Goal: Check status: Check status

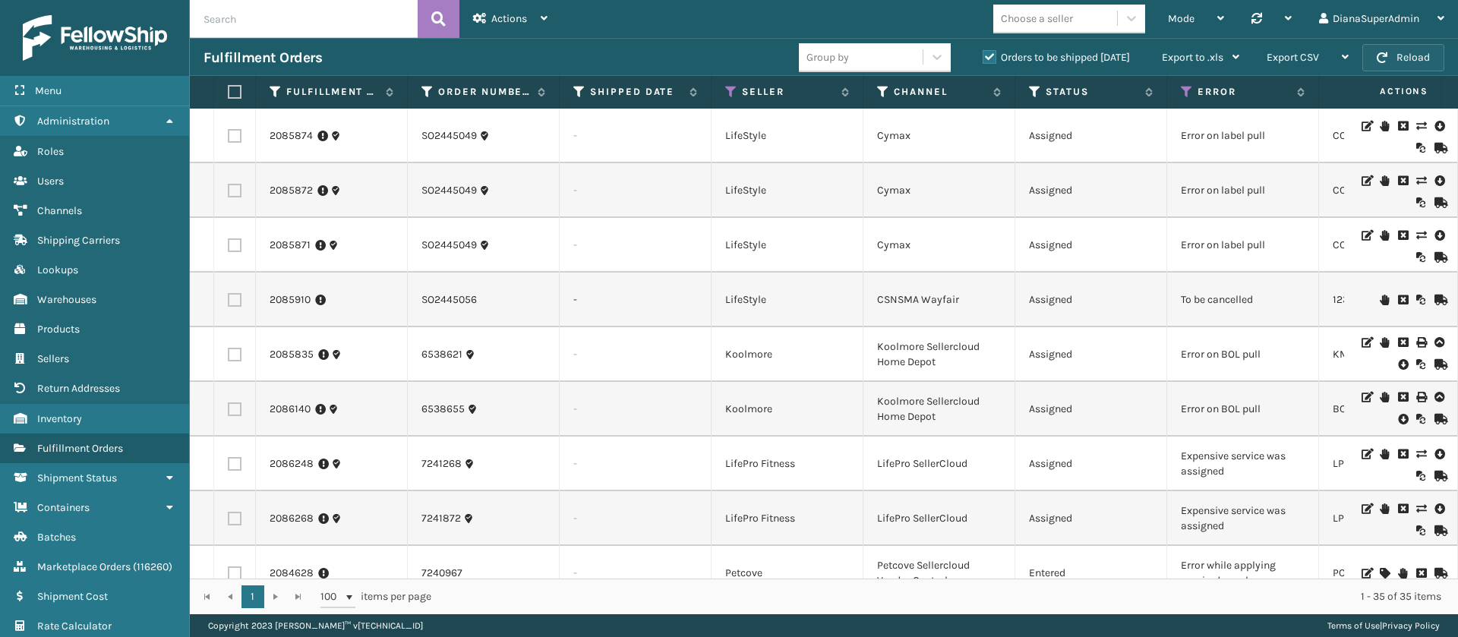
click at [1400, 52] on button "Reload" at bounding box center [1404, 57] width 82 height 27
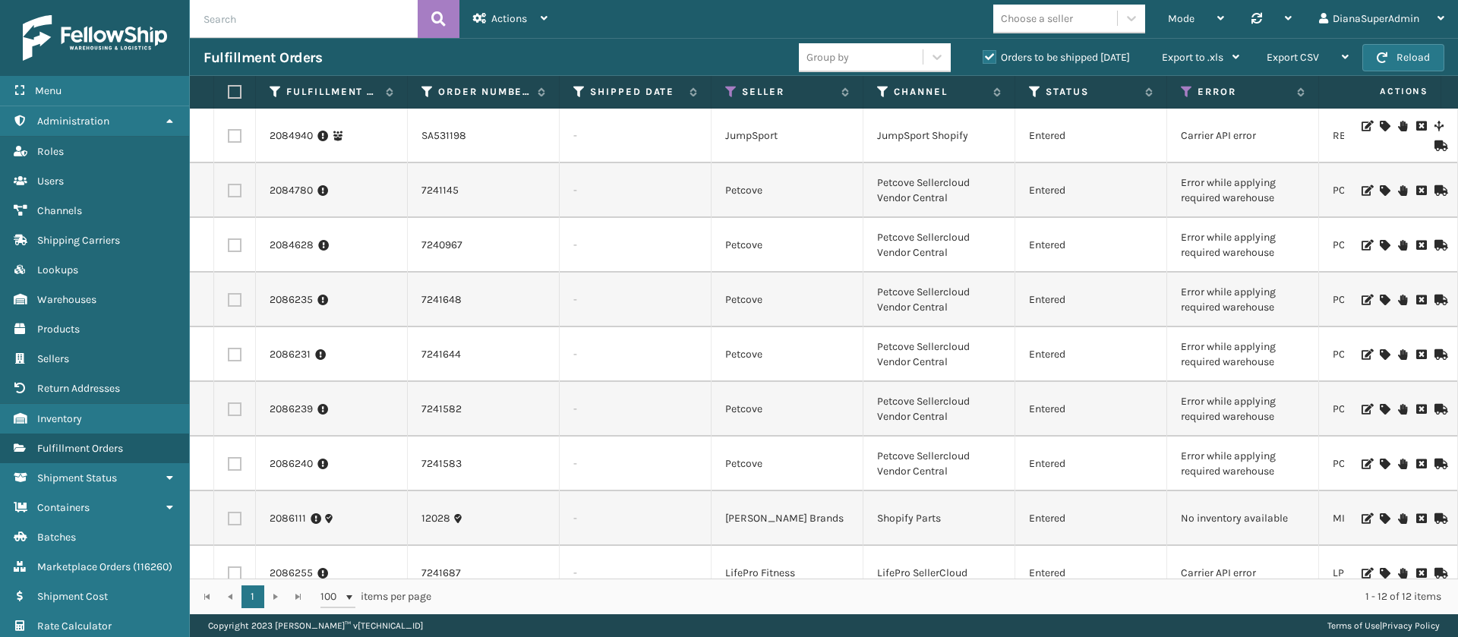
click at [298, 24] on input "text" at bounding box center [304, 19] width 228 height 38
paste input "2081241"
type input "2081241"
click at [452, 14] on button at bounding box center [439, 19] width 42 height 38
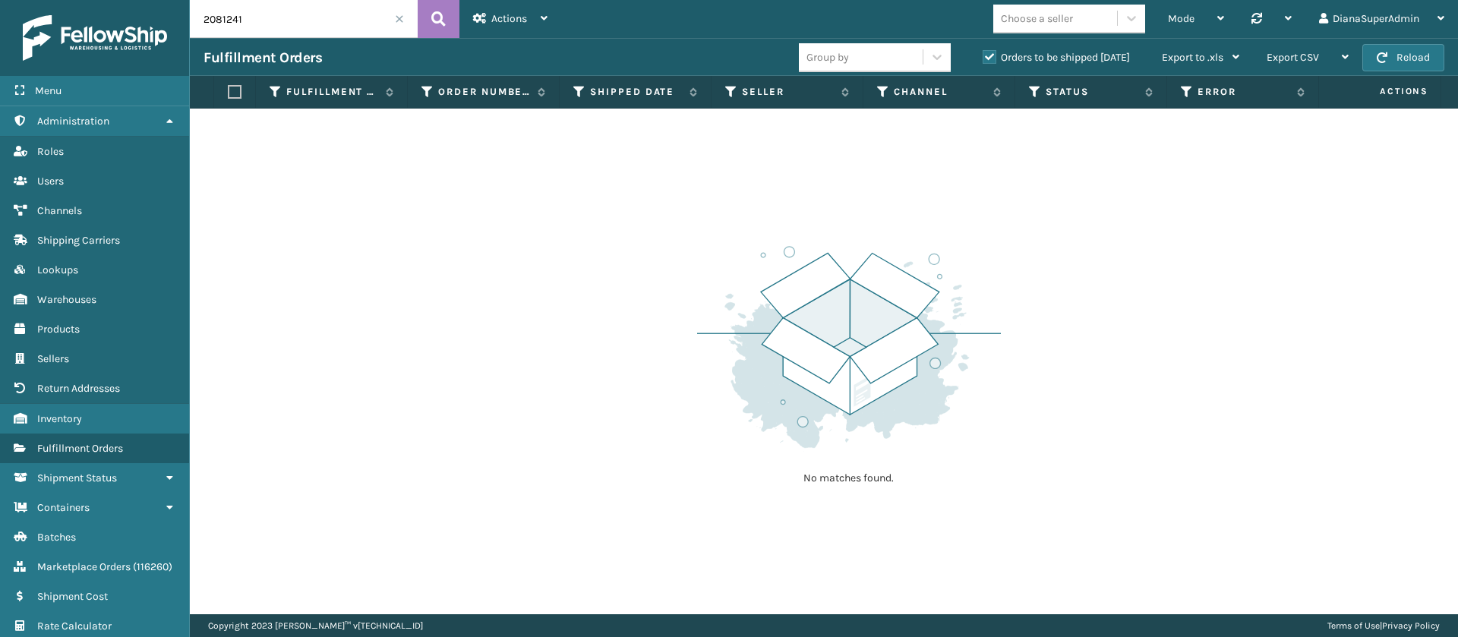
click at [990, 54] on label "Orders to be shipped [DATE]" at bounding box center [1056, 57] width 147 height 13
click at [984, 54] on input "Orders to be shipped [DATE]" at bounding box center [983, 54] width 1 height 10
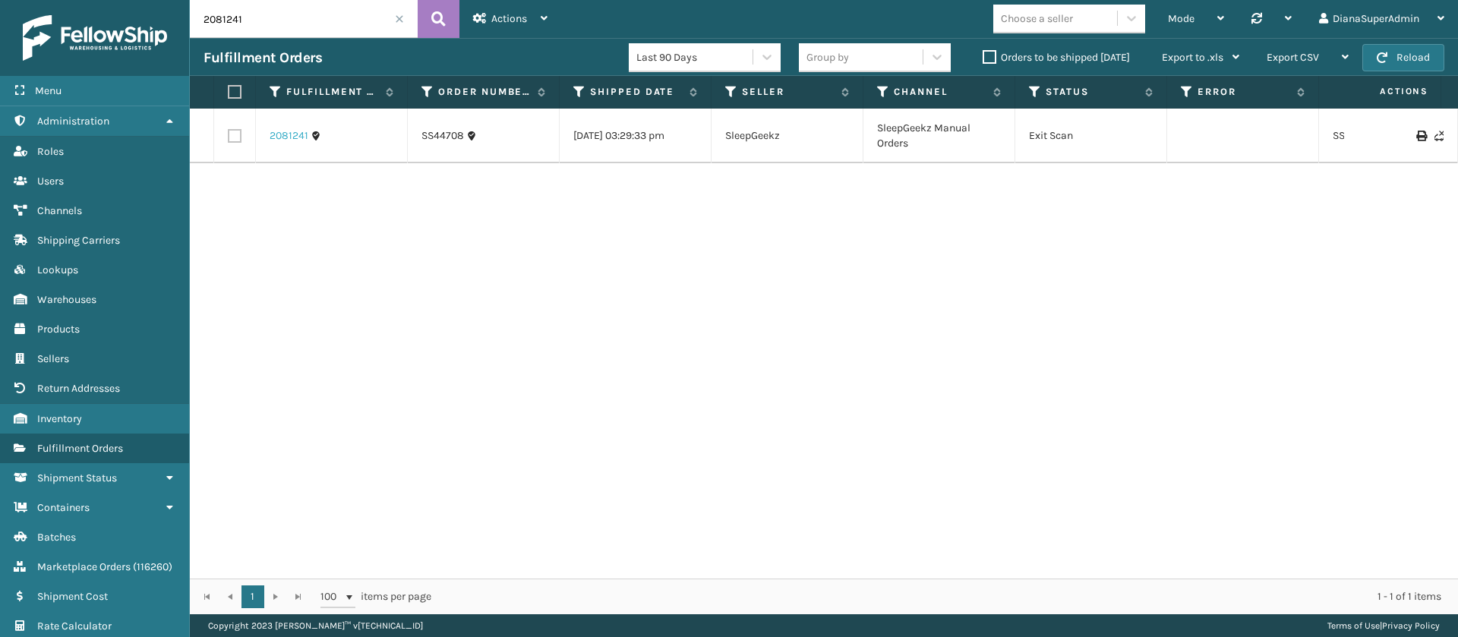
click at [286, 143] on link "2081241" at bounding box center [289, 135] width 39 height 15
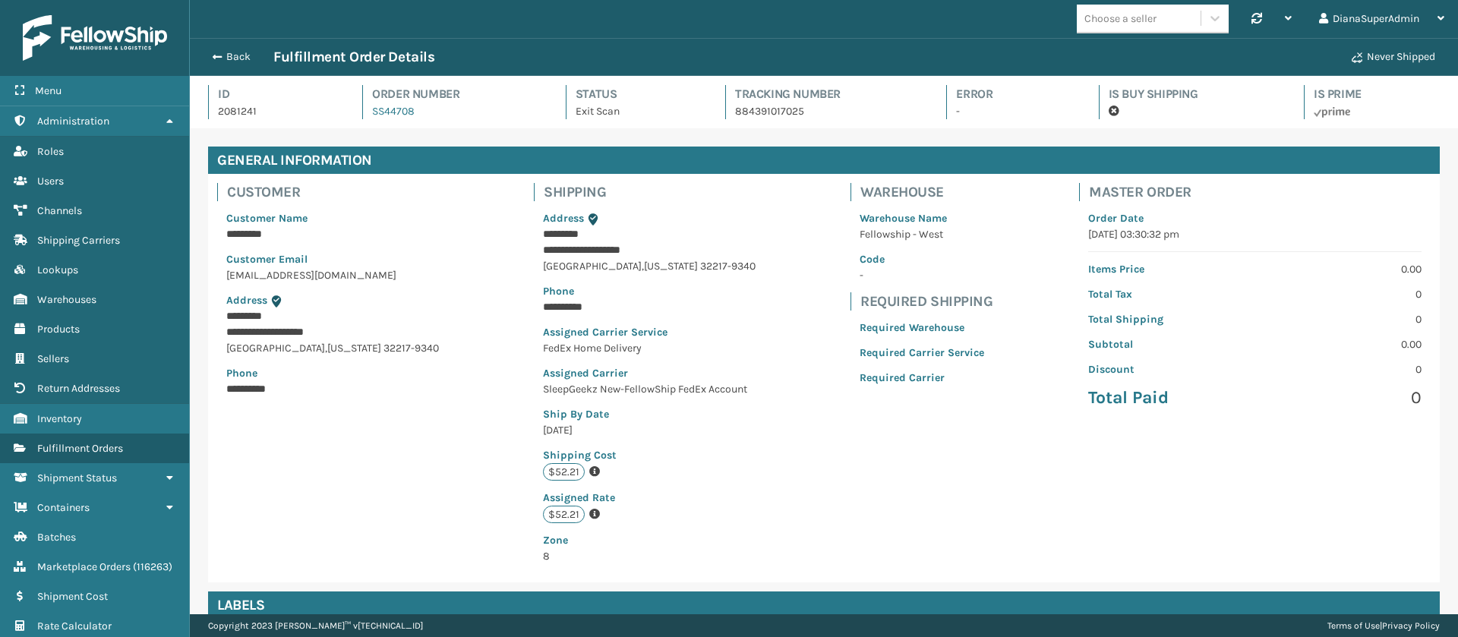
scroll to position [276, 0]
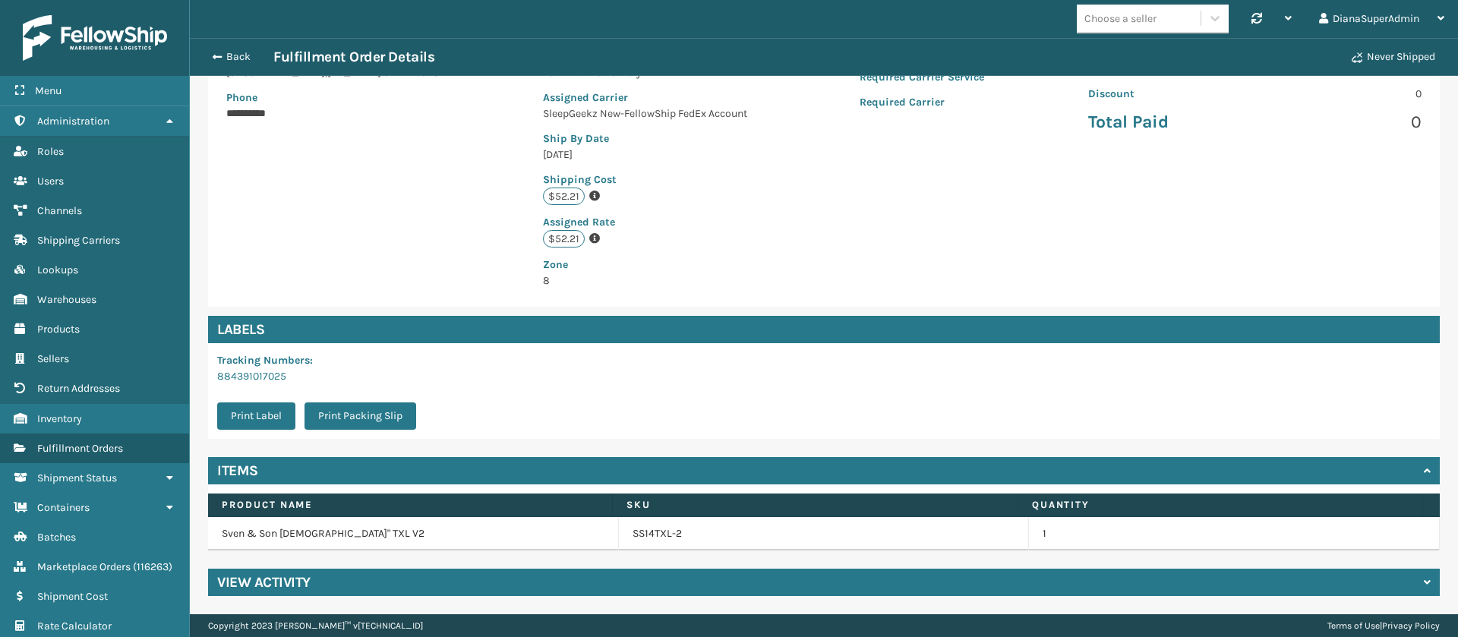
click at [451, 583] on div "View Activity" at bounding box center [824, 582] width 1232 height 27
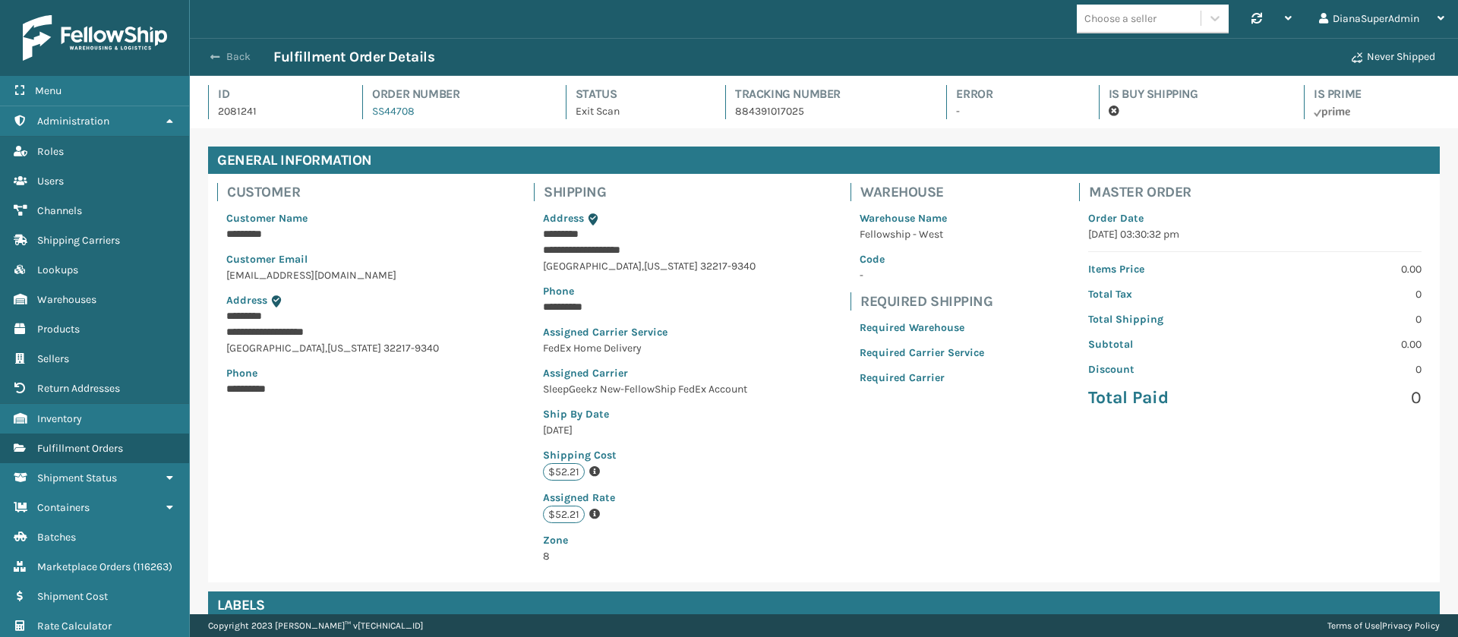
click at [212, 60] on span "button" at bounding box center [214, 57] width 9 height 11
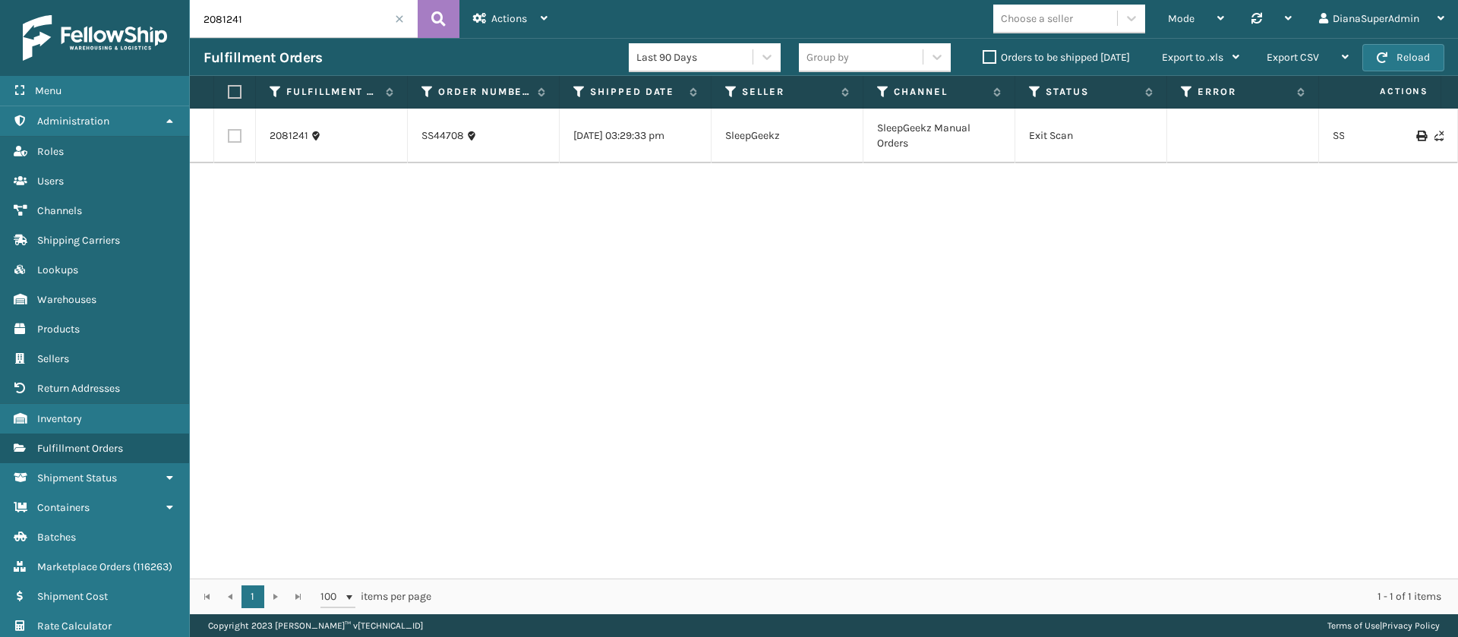
click at [396, 15] on span at bounding box center [399, 18] width 9 height 9
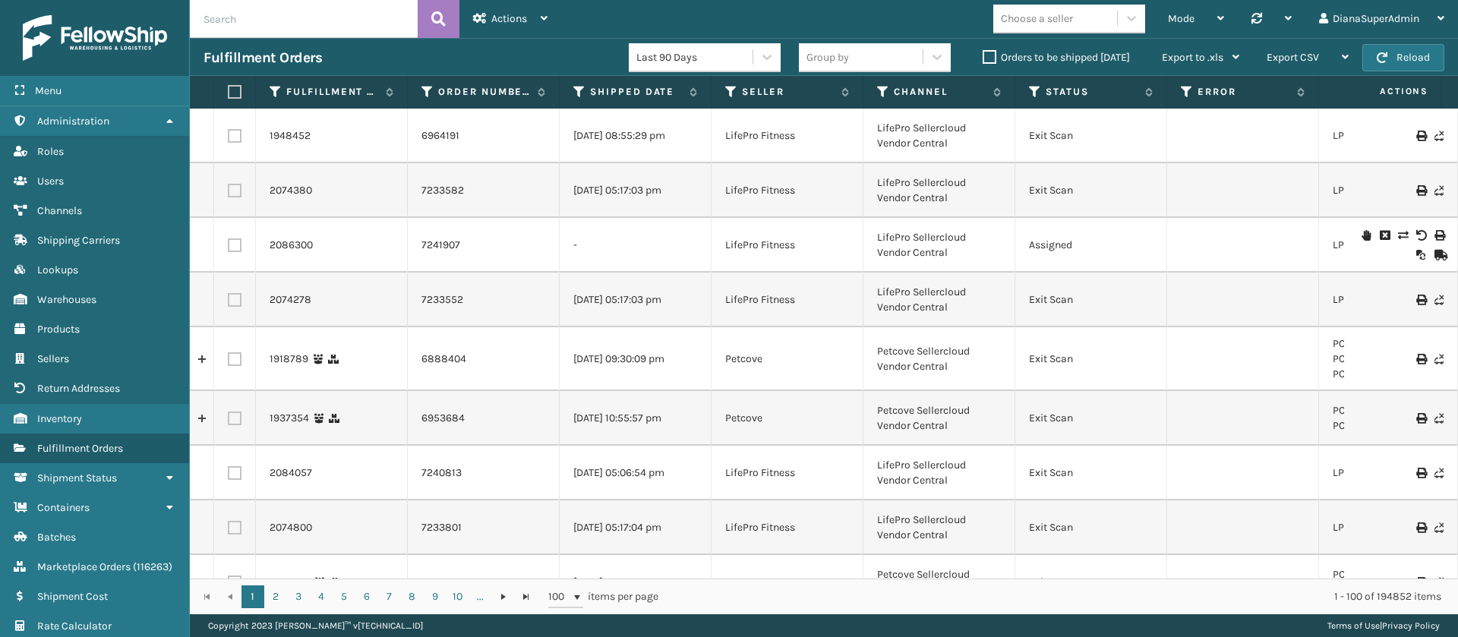
click at [990, 58] on label "Orders to be shipped [DATE]" at bounding box center [1056, 57] width 147 height 13
click at [984, 58] on input "Orders to be shipped [DATE]" at bounding box center [983, 54] width 1 height 10
